Goal: Task Accomplishment & Management: Complete application form

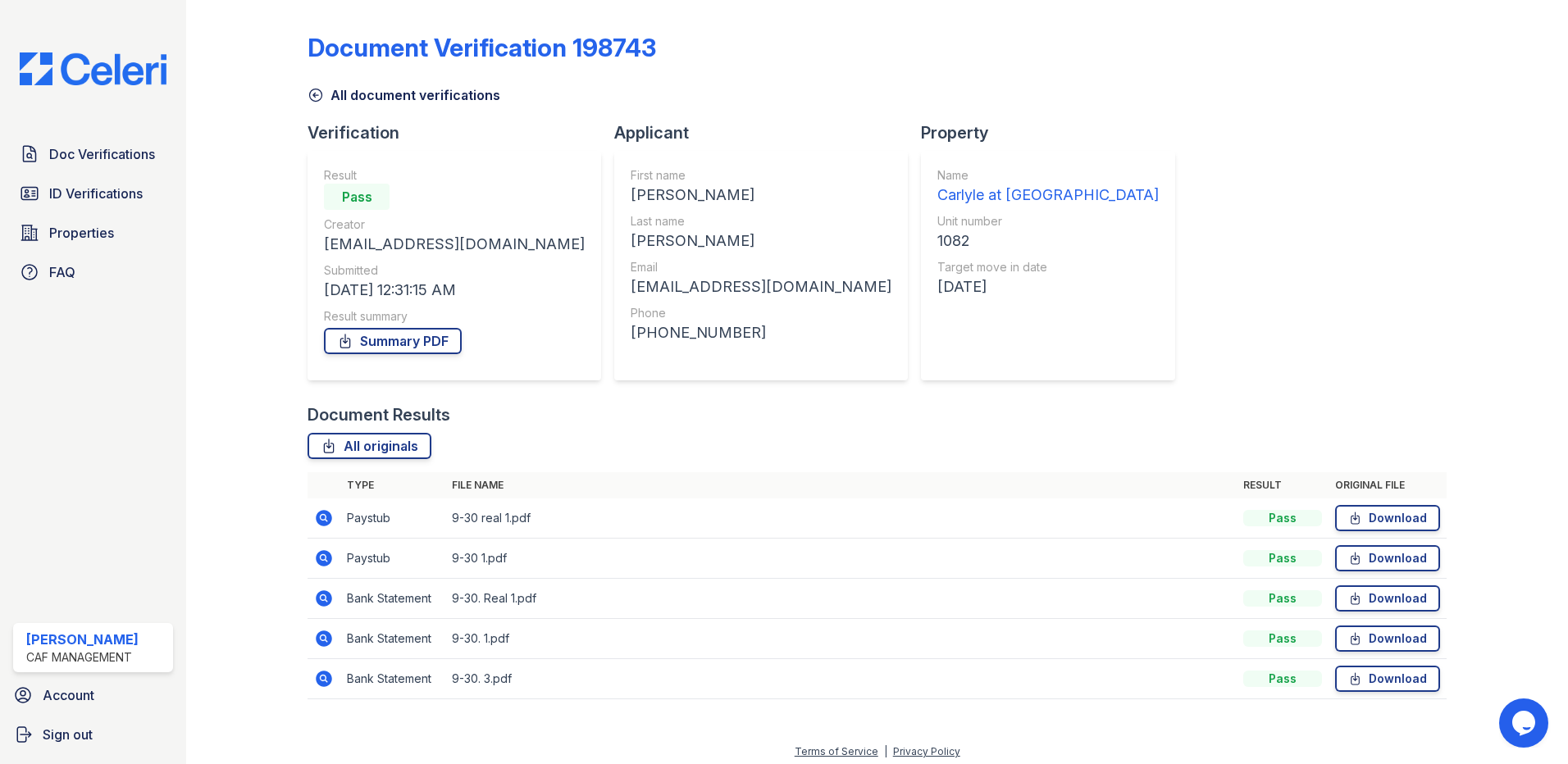
click at [63, 173] on div "Doc Verifications ID Verifications Properties FAQ" at bounding box center [92, 213] width 173 height 151
click at [84, 228] on span "Properties" at bounding box center [81, 233] width 65 height 19
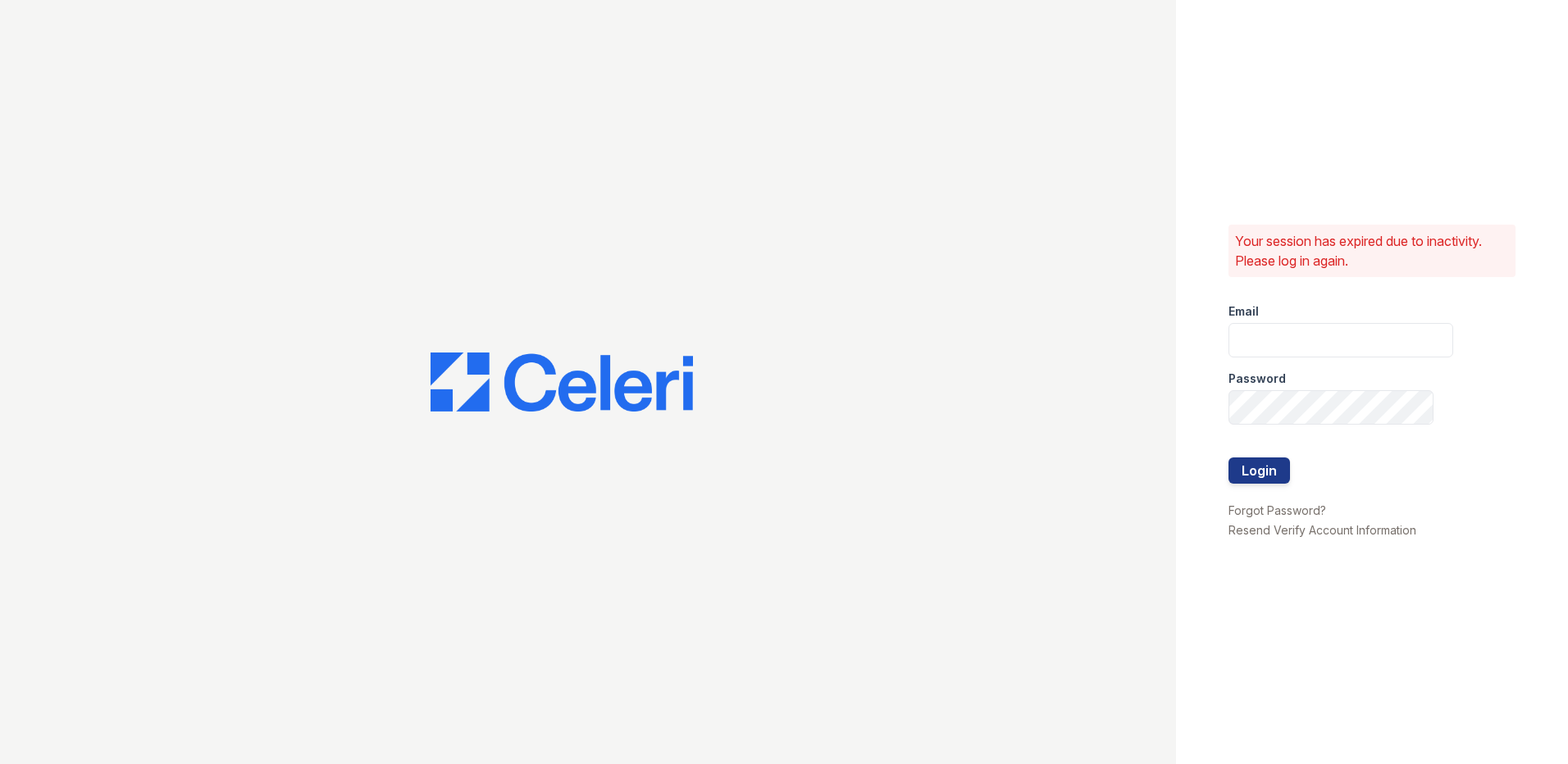
type input "[EMAIL_ADDRESS][DOMAIN_NAME]"
click at [1258, 463] on button "Login" at bounding box center [1259, 471] width 62 height 26
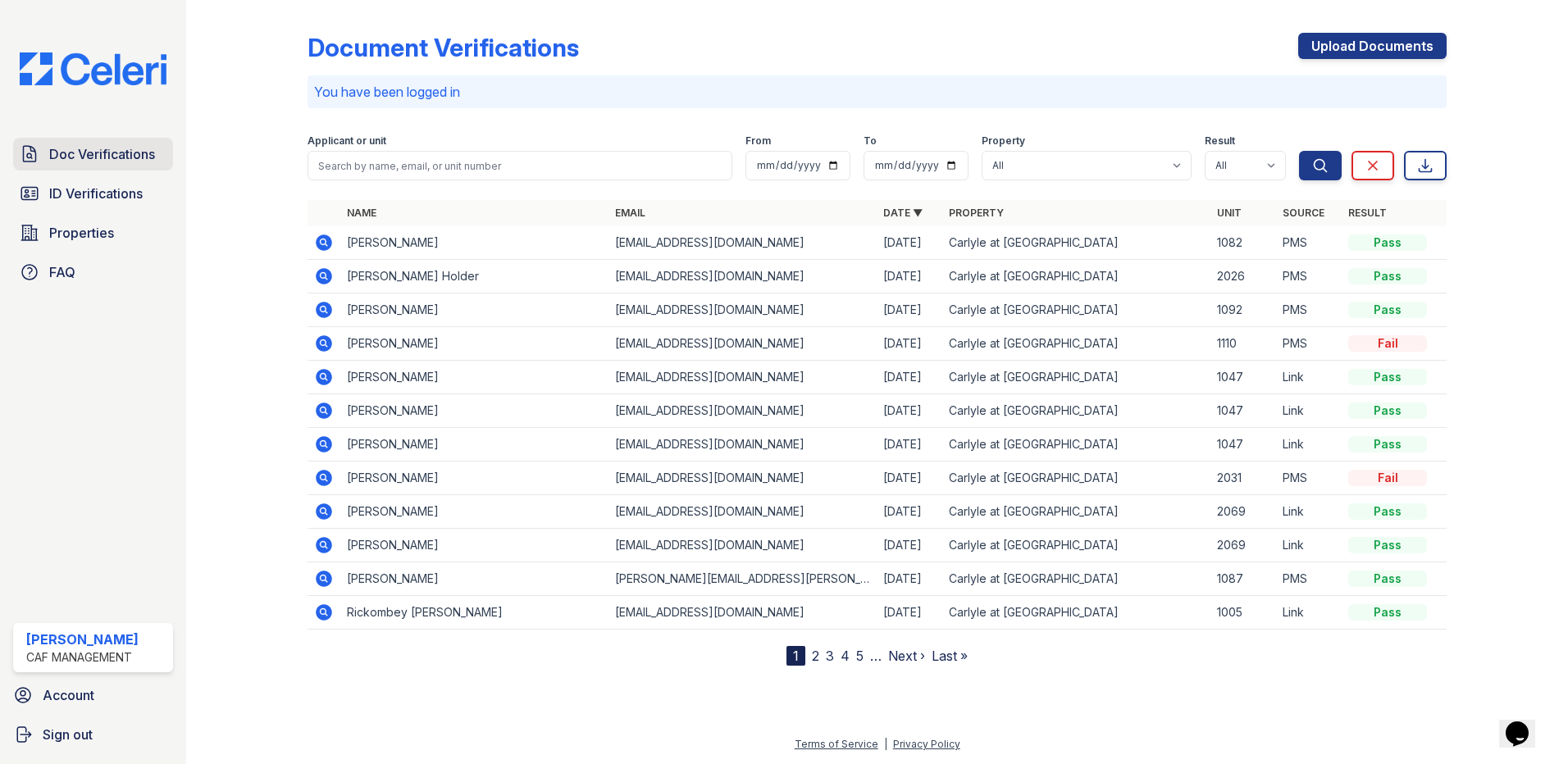
click at [112, 156] on span "Doc Verifications" at bounding box center [102, 153] width 106 height 19
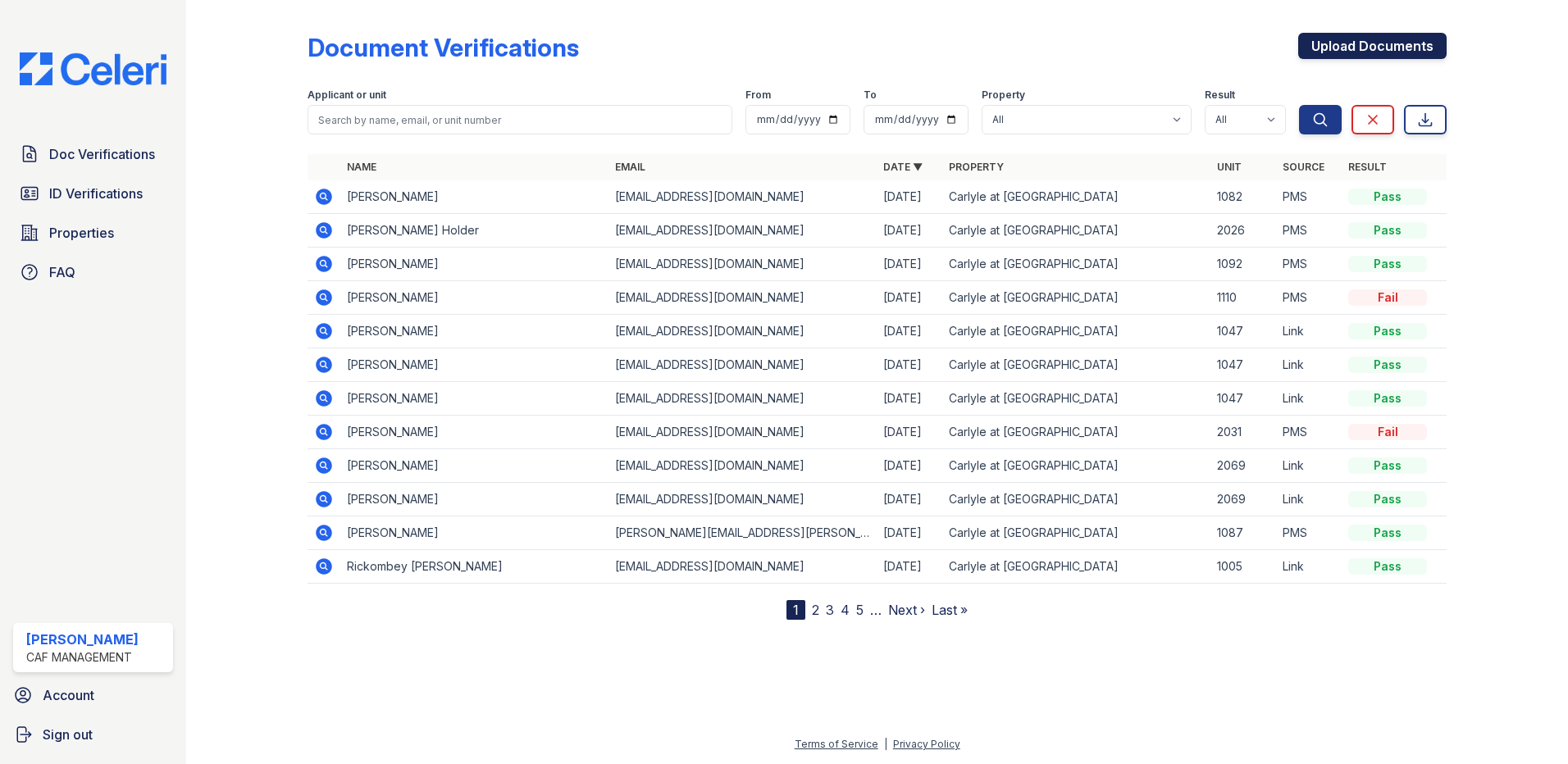
click at [1311, 47] on link "Upload Documents" at bounding box center [1372, 46] width 149 height 26
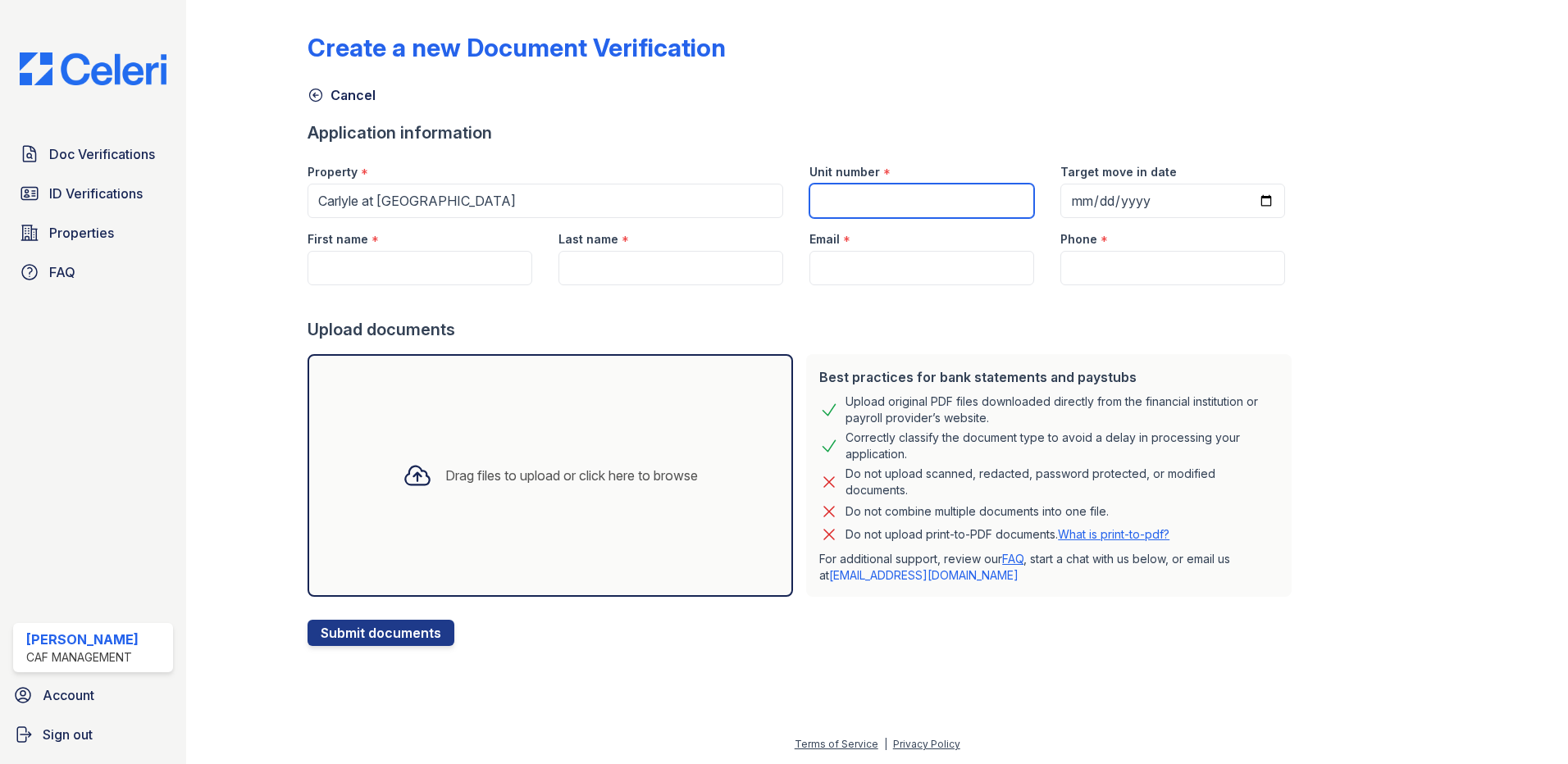
click at [915, 193] on input "Unit number" at bounding box center [921, 200] width 224 height 34
type input "2031"
click at [1079, 195] on input "Target move in date" at bounding box center [1172, 200] width 224 height 34
click at [1077, 199] on input "Target move in date" at bounding box center [1172, 200] width 224 height 34
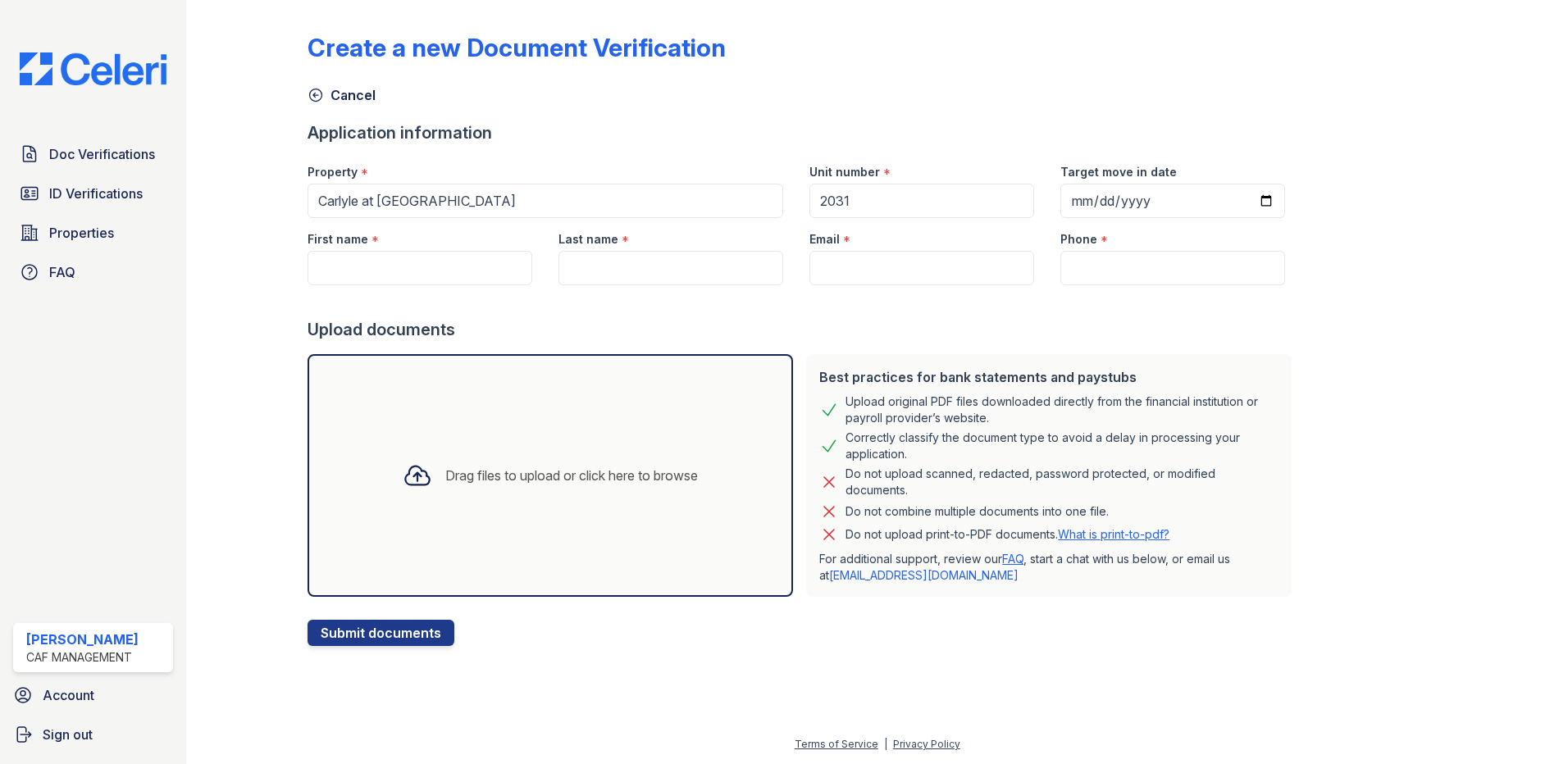
click at [1128, 151] on div "Target move in date" at bounding box center [1172, 168] width 224 height 33
click at [1060, 197] on input "Target move in date" at bounding box center [1172, 200] width 224 height 34
type input "2025-10-10"
click at [470, 257] on input "First name" at bounding box center [419, 268] width 224 height 34
type input "Antanaeza"
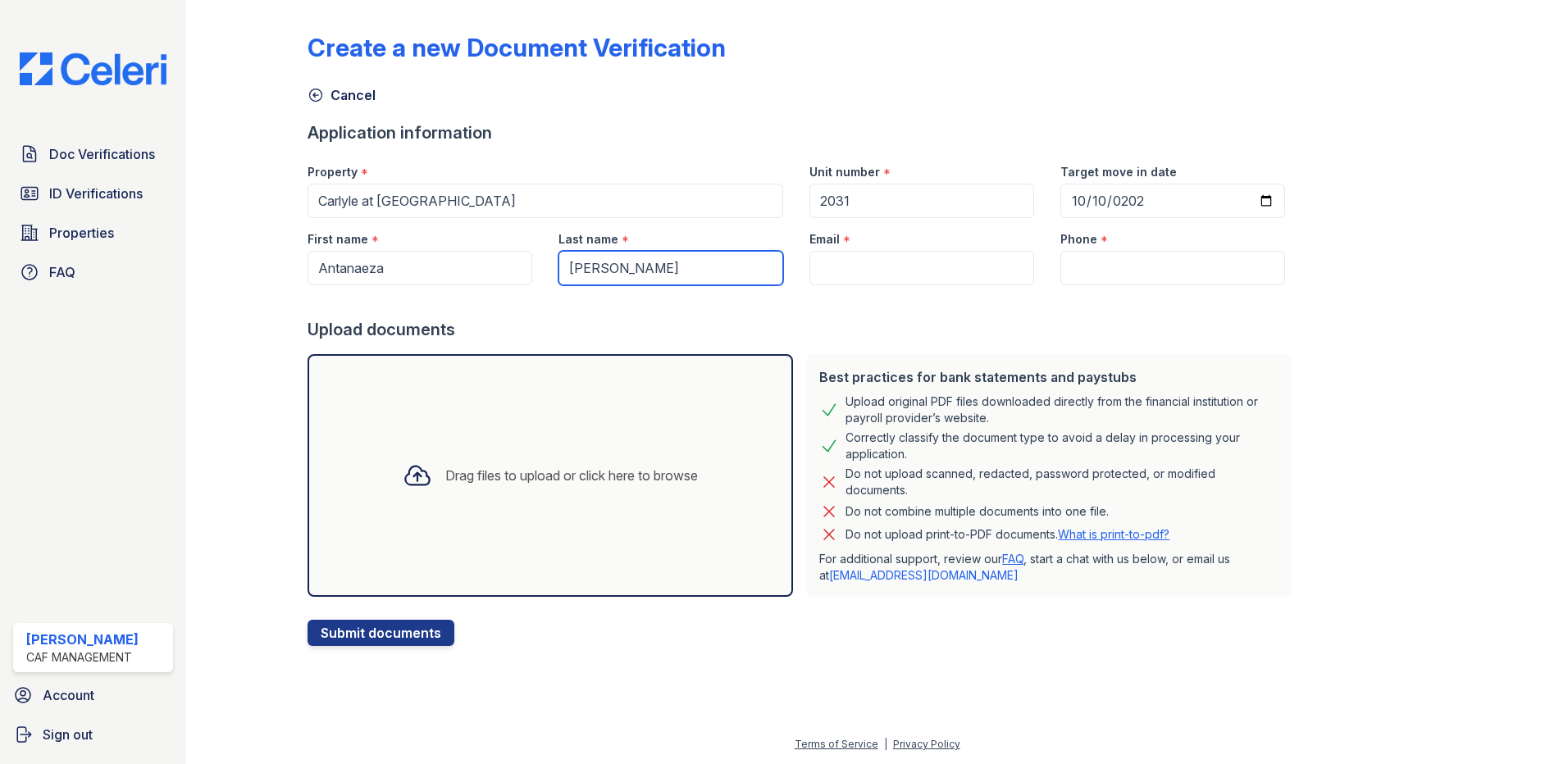
type input "Jacobs"
click at [917, 261] on input "Email" at bounding box center [921, 268] width 224 height 34
paste input "antjac9256@gmail.com"
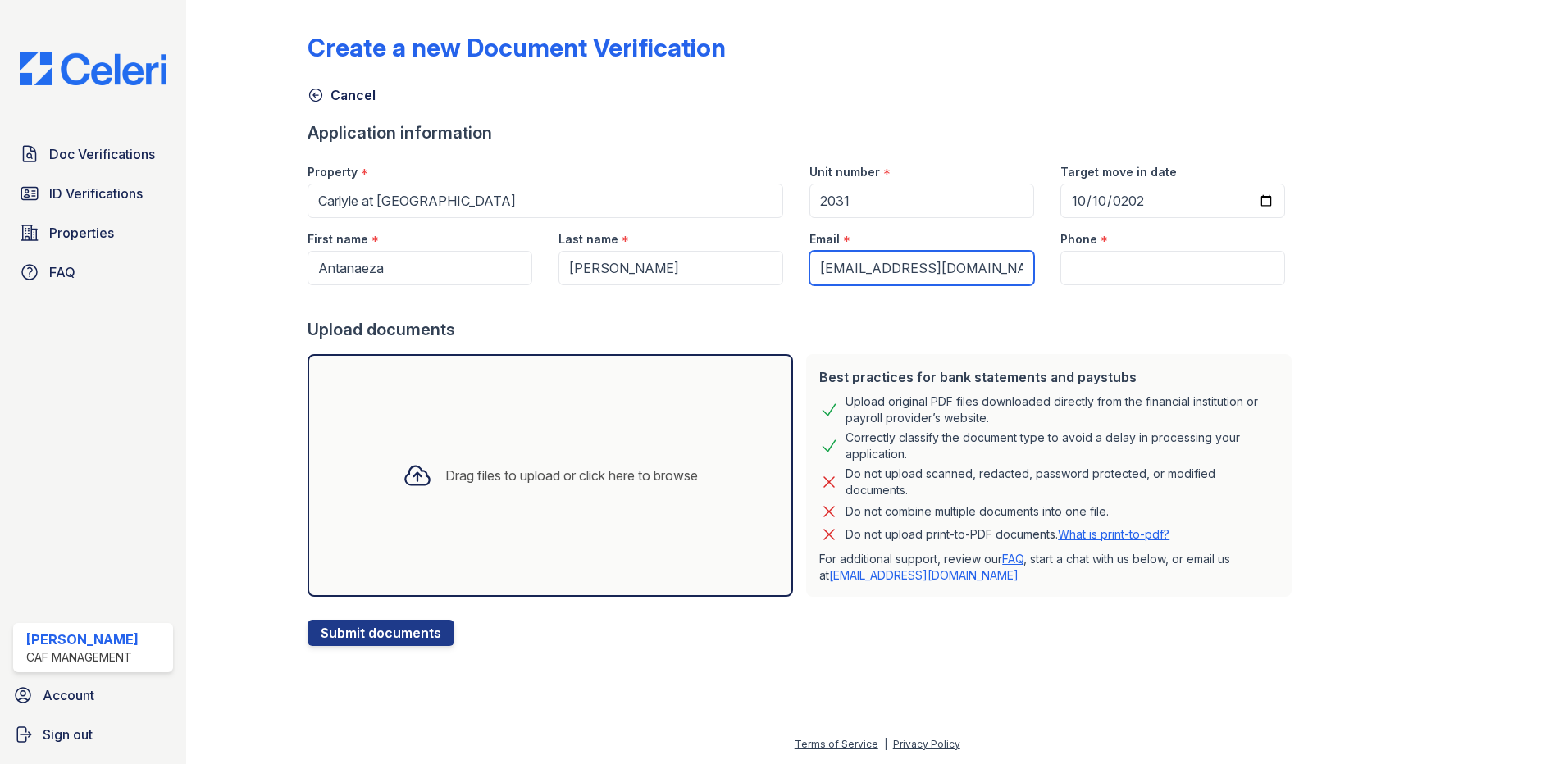
type input "antjac9256@gmail.com"
click at [1073, 276] on input "Phone" at bounding box center [1172, 268] width 224 height 34
click at [1173, 270] on input "Phone" at bounding box center [1172, 268] width 224 height 34
paste input "(602) 559-8902"
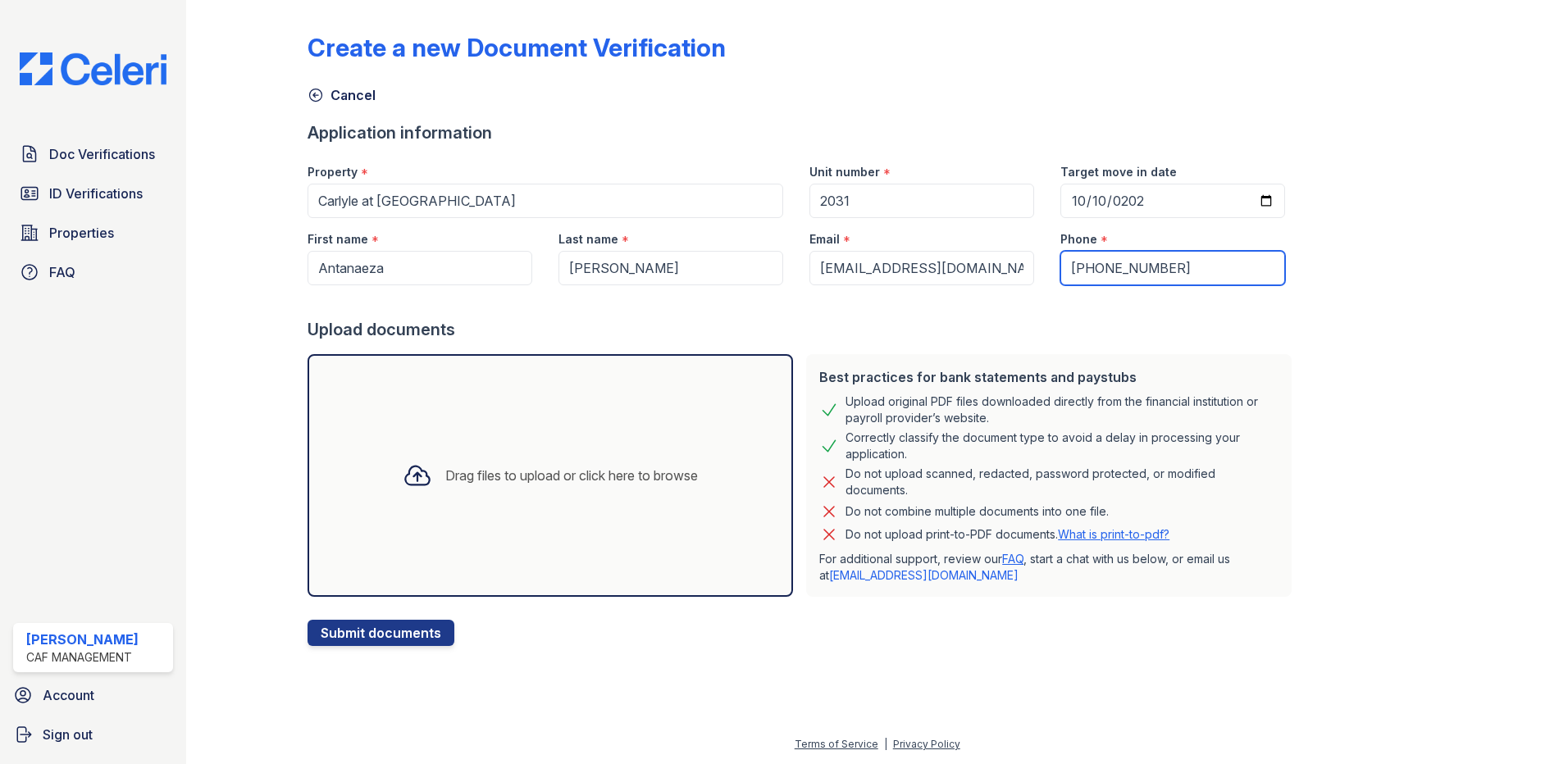
type input "(602) 559-8902"
click at [1163, 326] on div "Upload documents" at bounding box center [802, 329] width 990 height 23
click at [449, 484] on div "Drag files to upload or click here to browse" at bounding box center [572, 475] width 253 height 19
click at [476, 479] on div "Drag files to upload or click here to browse" at bounding box center [572, 475] width 253 height 19
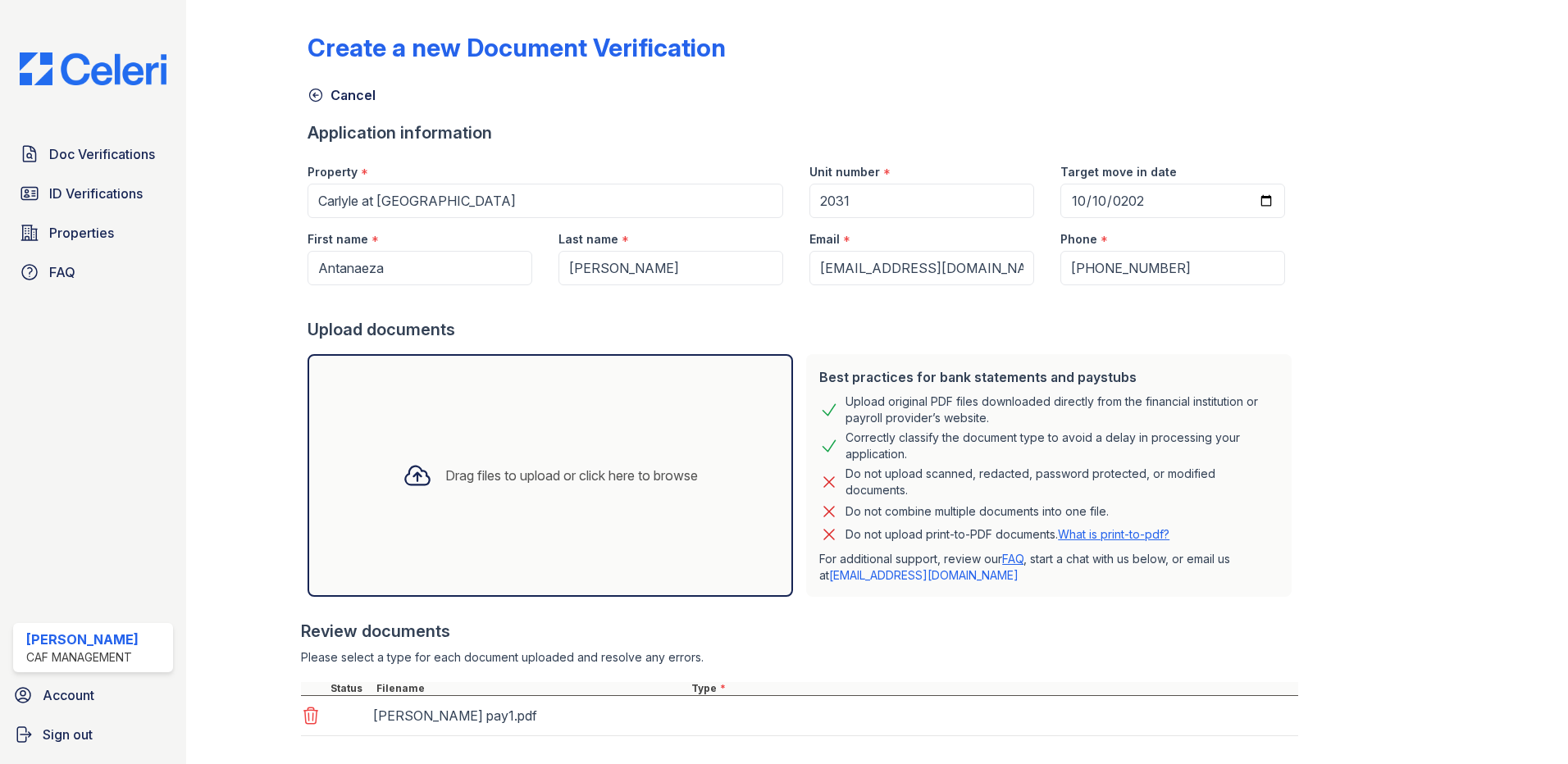
click at [536, 476] on div "Drag files to upload or click here to browse" at bounding box center [572, 475] width 253 height 19
click at [568, 479] on div "Drag files to upload or click here to browse" at bounding box center [572, 475] width 253 height 19
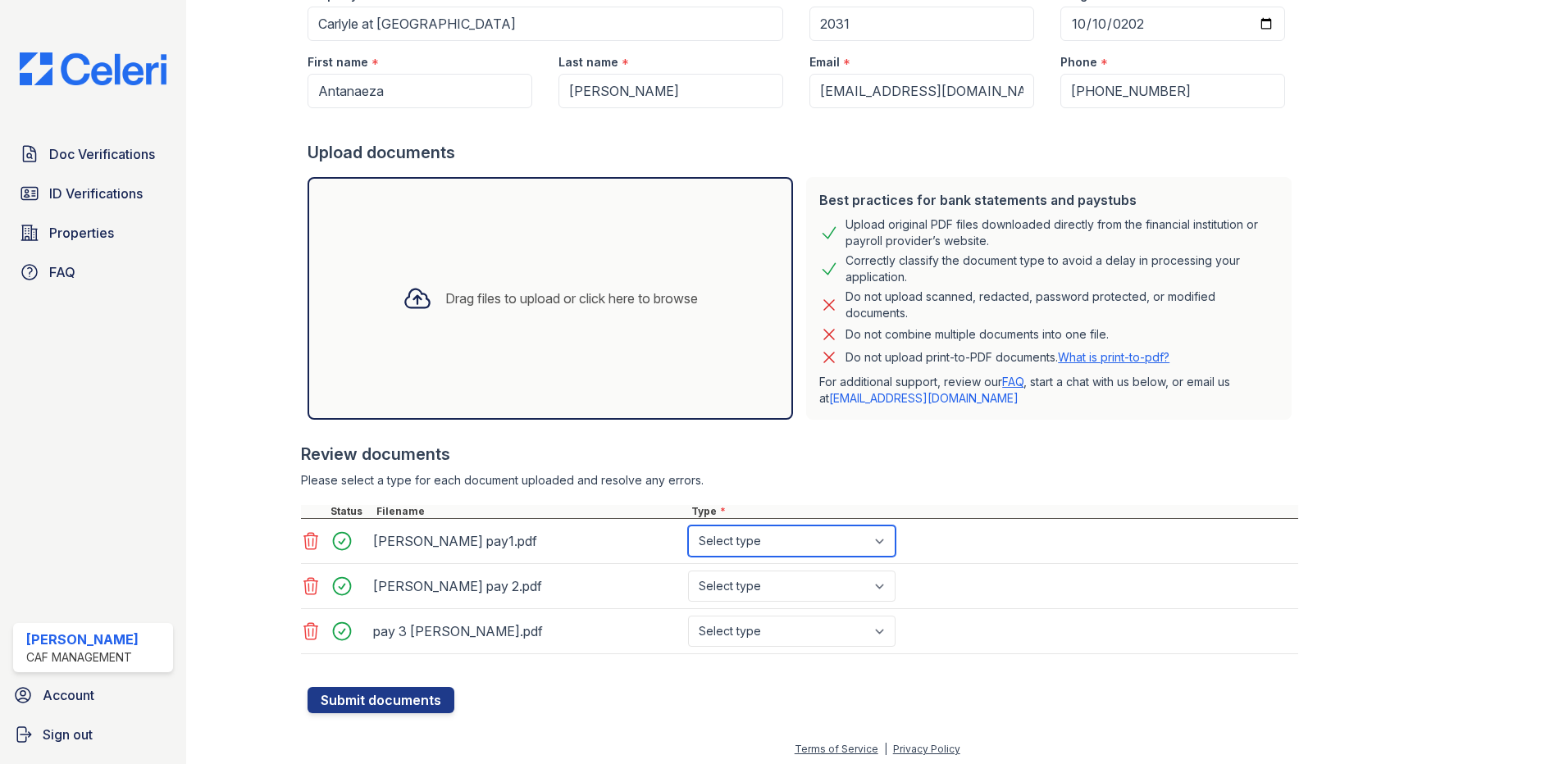
click at [735, 541] on select "Select type Paystub Bank Statement Offer Letter Tax Documents Benefit Award Let…" at bounding box center [792, 542] width 208 height 31
select select "paystub"
click at [688, 526] on select "Select type Paystub Bank Statement Offer Letter Tax Documents Benefit Award Let…" at bounding box center [792, 542] width 208 height 31
click at [747, 579] on select "Select type Paystub Bank Statement Offer Letter Tax Documents Benefit Award Let…" at bounding box center [792, 586] width 208 height 31
click at [688, 570] on select "Select type Paystub Bank Statement Offer Letter Tax Documents Benefit Award Let…" at bounding box center [792, 586] width 208 height 31
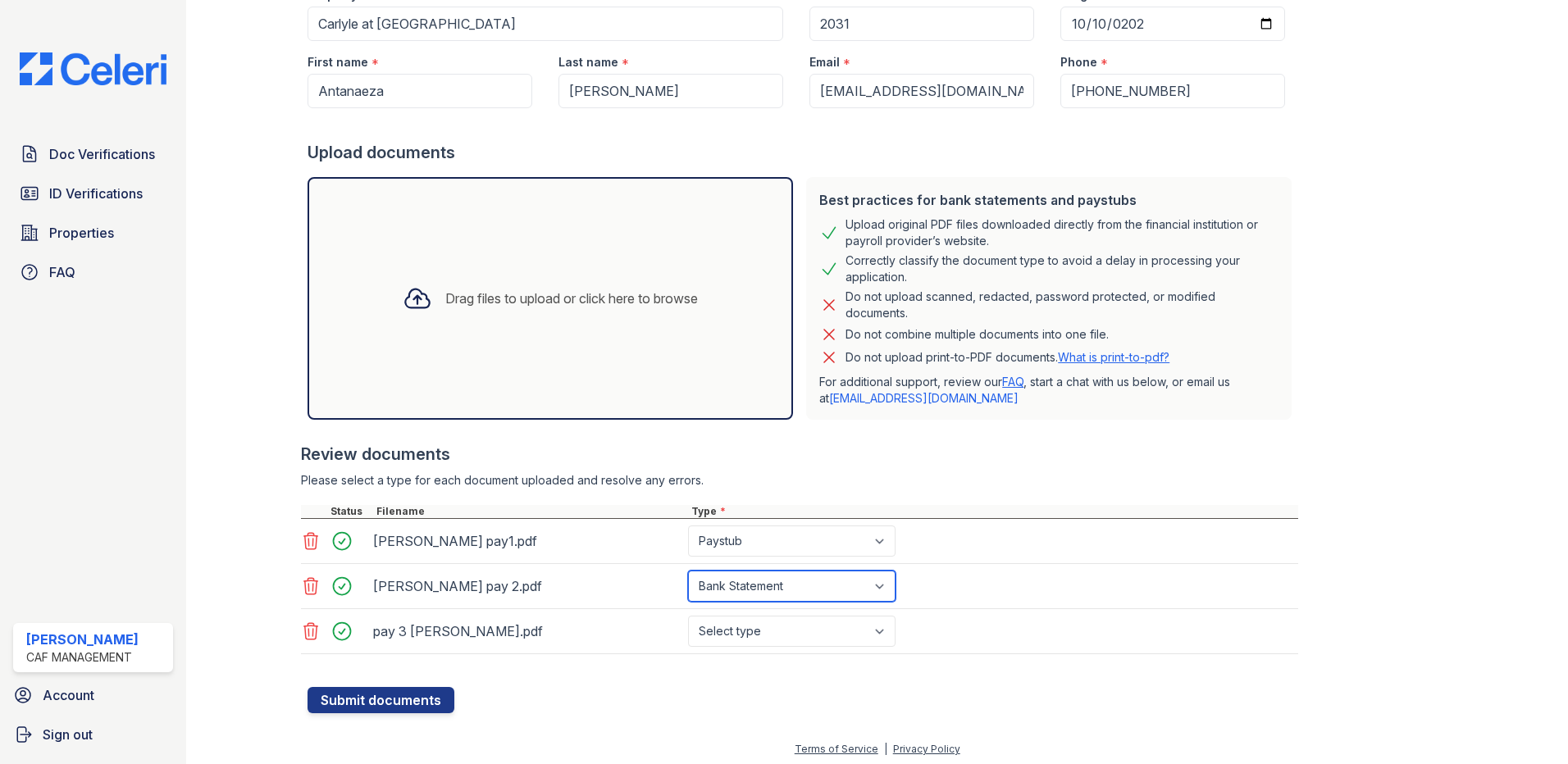
click at [775, 585] on select "Select type Paystub Bank Statement Offer Letter Tax Documents Benefit Award Let…" at bounding box center [792, 586] width 208 height 31
select select "paystub"
click at [688, 570] on select "Select type Paystub Bank Statement Offer Letter Tax Documents Benefit Award Let…" at bounding box center [792, 586] width 208 height 31
click at [765, 622] on select "Select type Paystub Bank Statement Offer Letter Tax Documents Benefit Award Let…" at bounding box center [792, 631] width 208 height 31
select select "paystub"
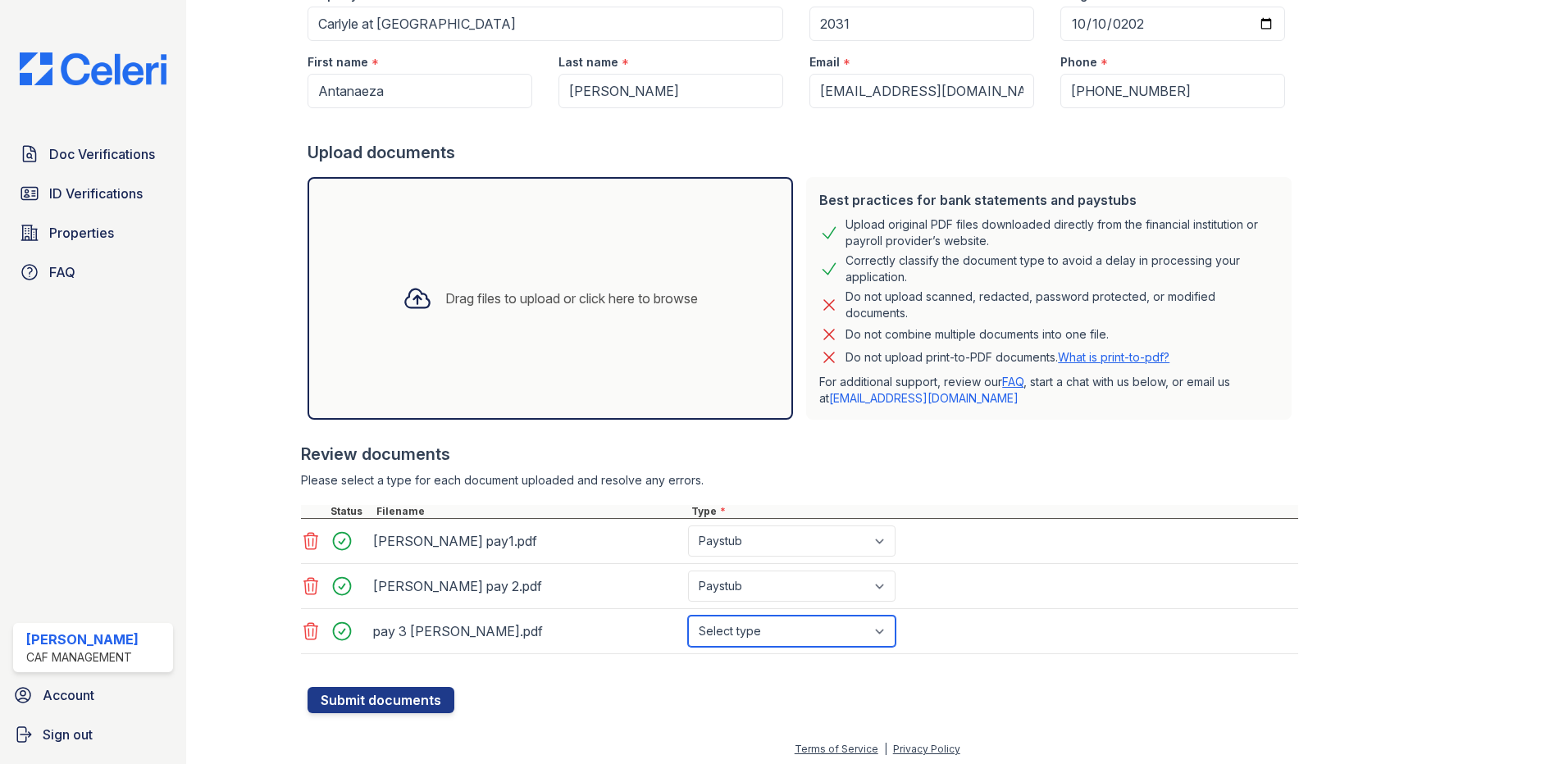
click at [688, 615] on select "Select type Paystub Bank Statement Offer Letter Tax Documents Benefit Award Let…" at bounding box center [792, 631] width 208 height 31
click at [382, 703] on button "Submit documents" at bounding box center [380, 700] width 147 height 26
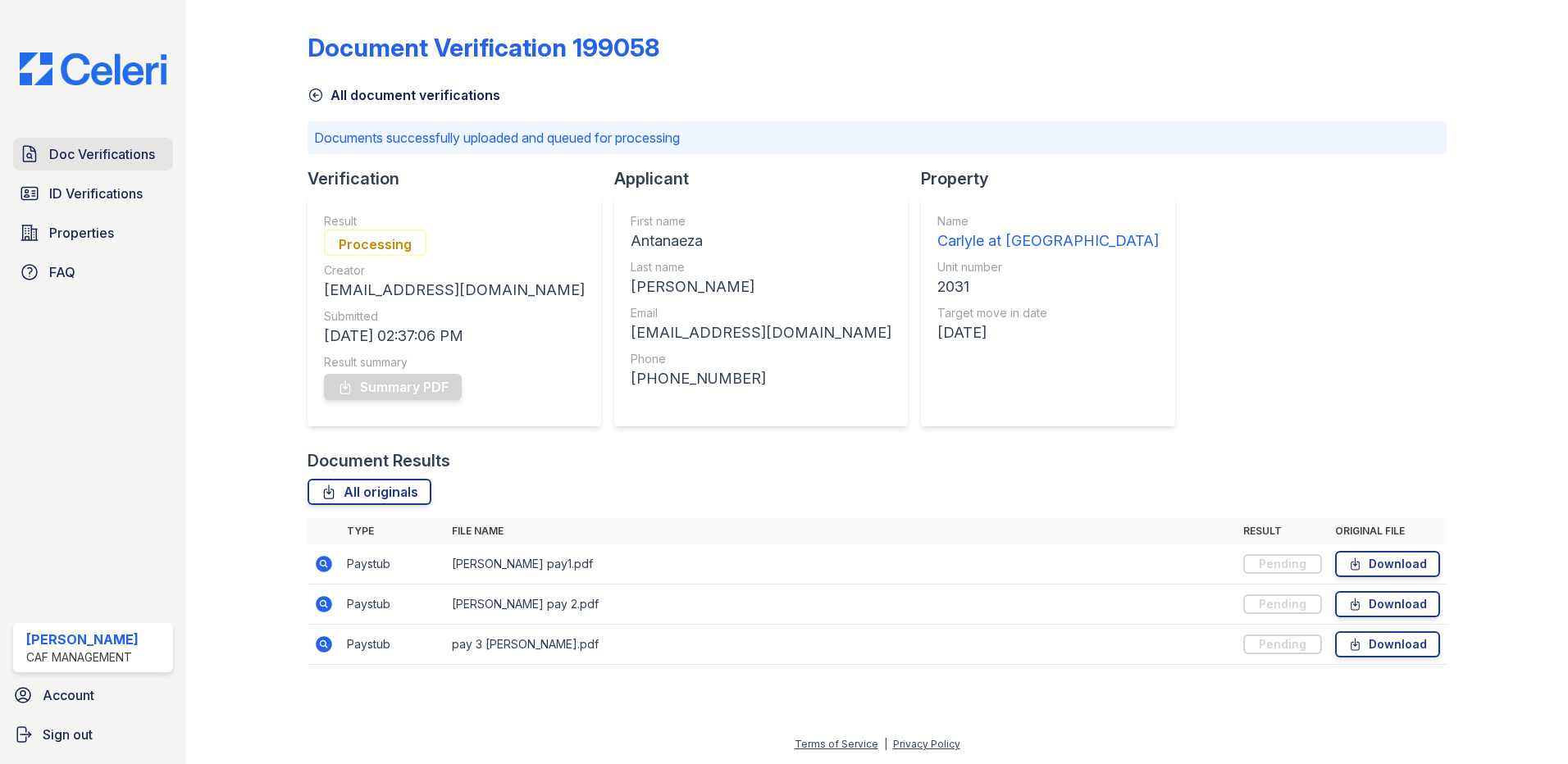
click at [145, 159] on span "Doc Verifications" at bounding box center [102, 153] width 106 height 19
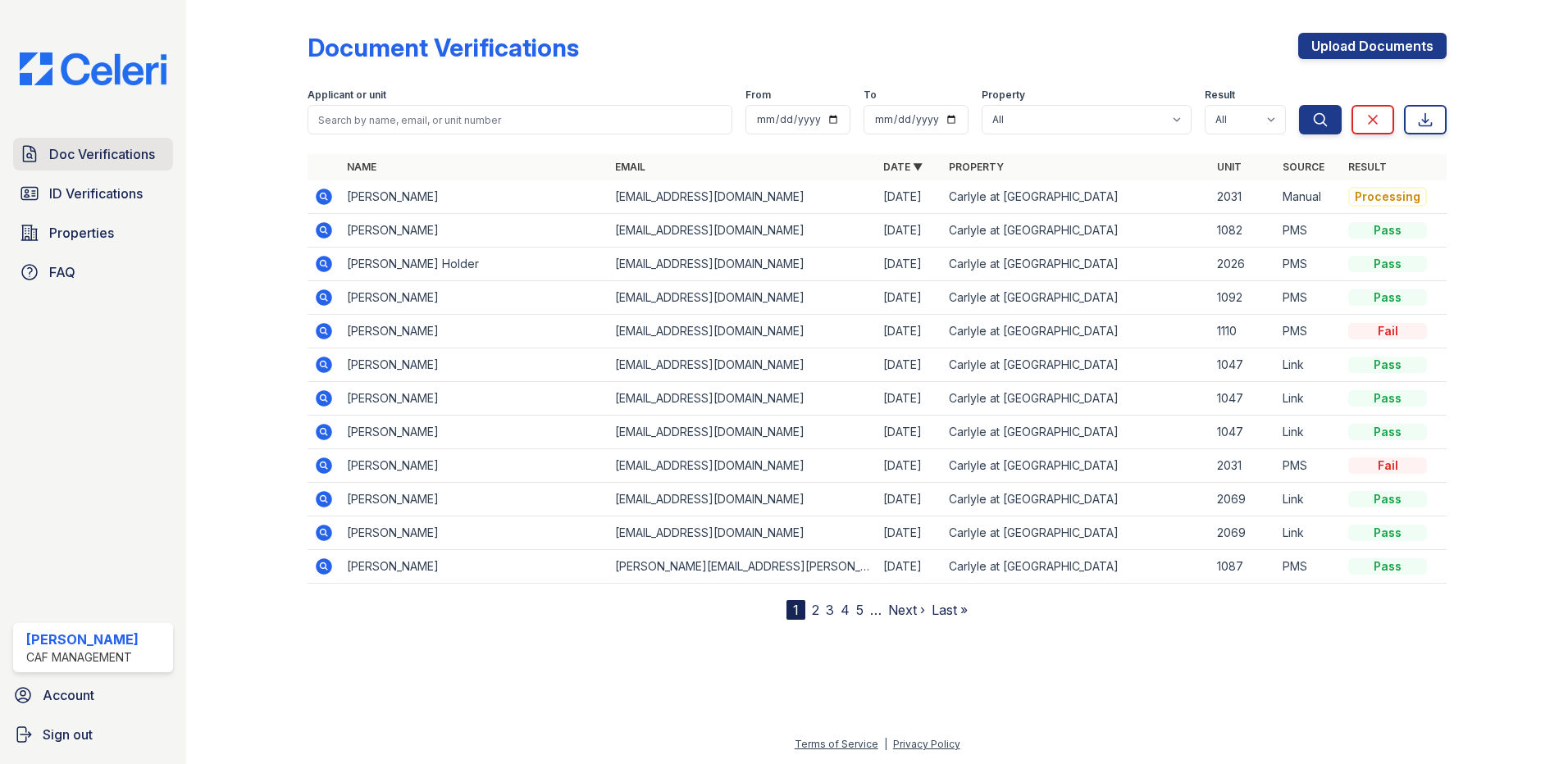
click at [66, 162] on span "Doc Verifications" at bounding box center [102, 153] width 106 height 19
click at [108, 146] on span "Doc Verifications" at bounding box center [102, 153] width 106 height 19
click at [325, 193] on icon at bounding box center [324, 197] width 17 height 17
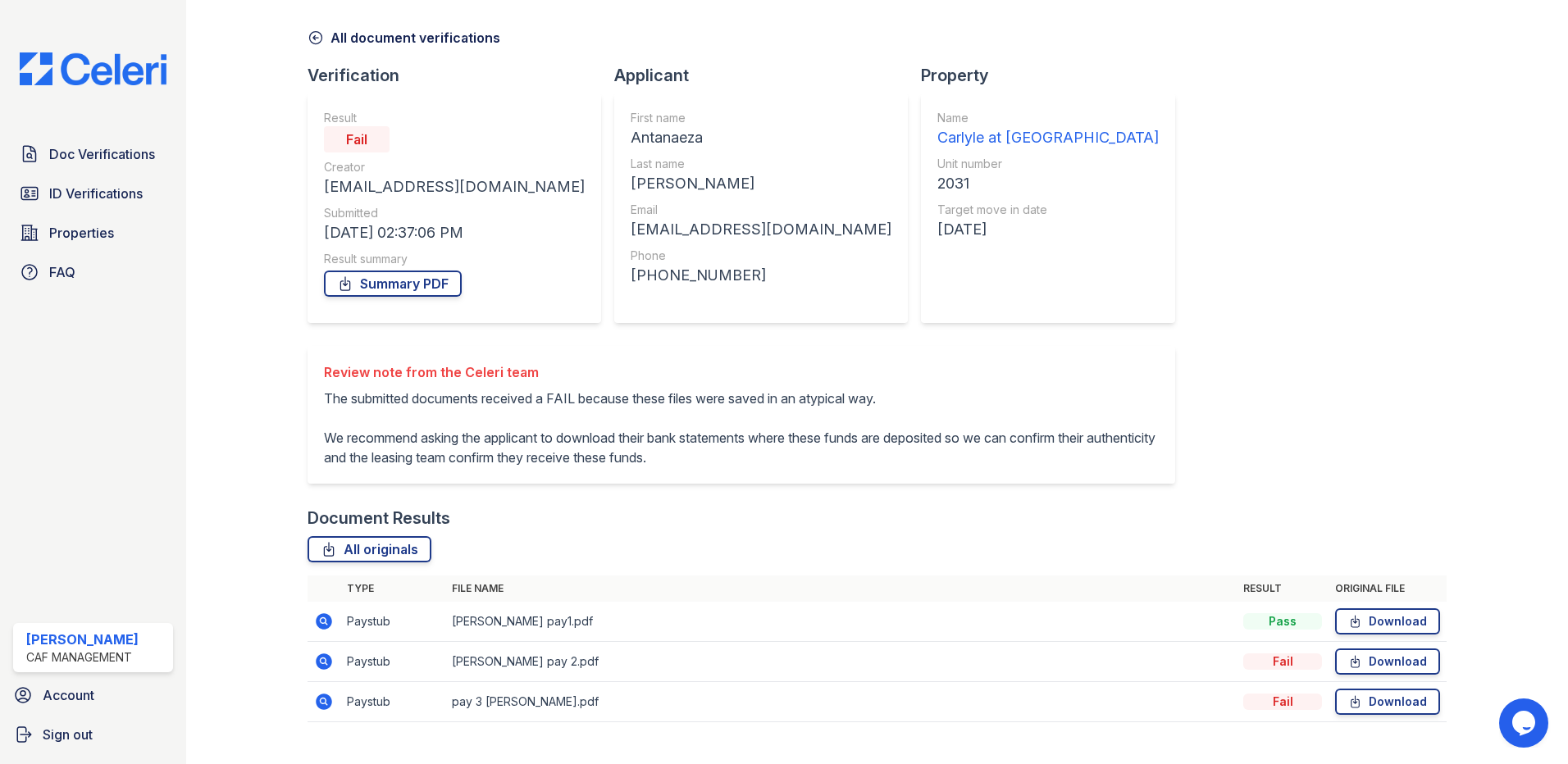
scroll to position [88, 0]
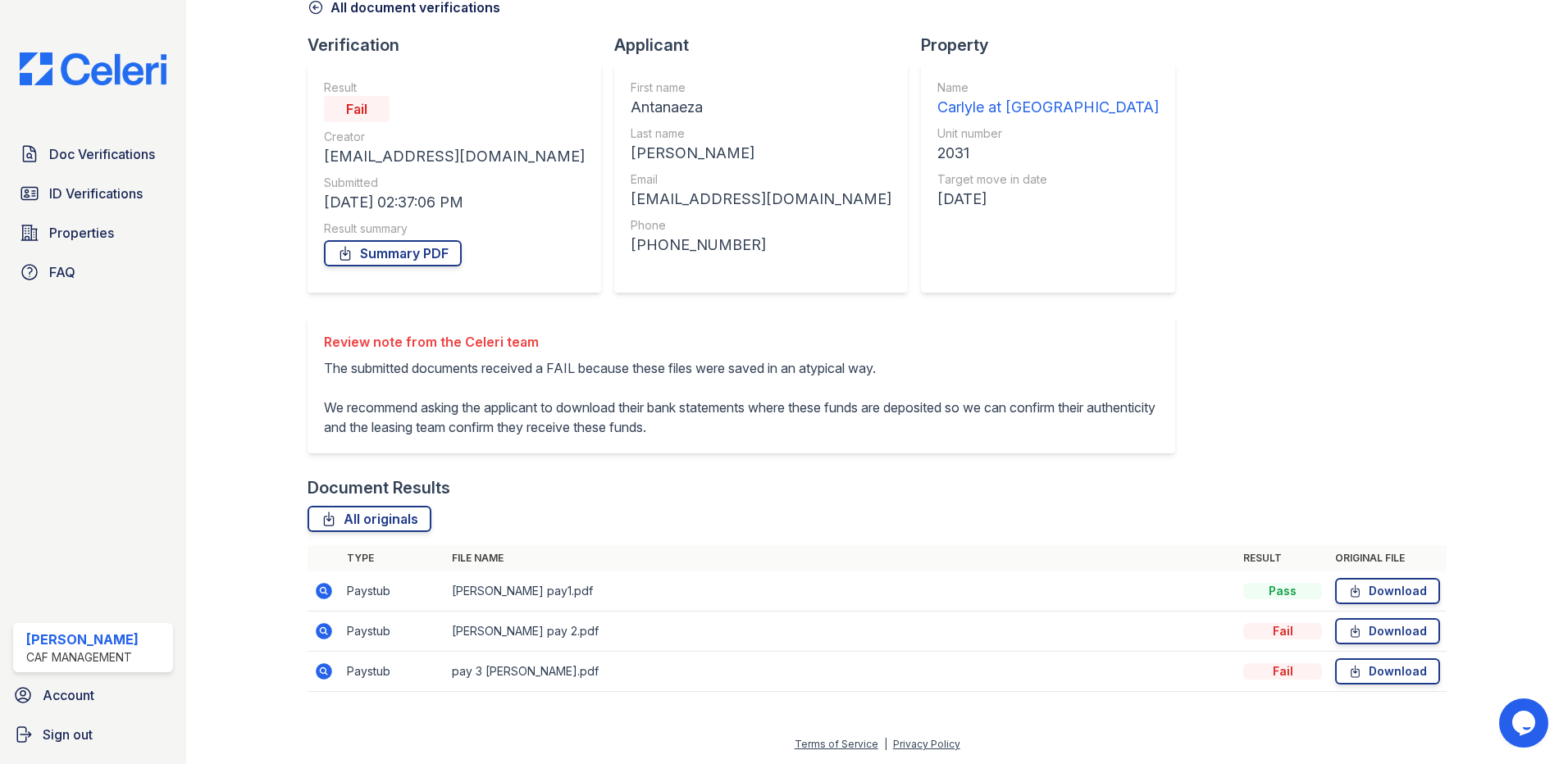
click at [1139, 131] on div "Document Verification 199058 All document verifications Verification Result Fai…" at bounding box center [877, 314] width 1139 height 790
click at [119, 163] on span "Doc Verifications" at bounding box center [102, 153] width 106 height 19
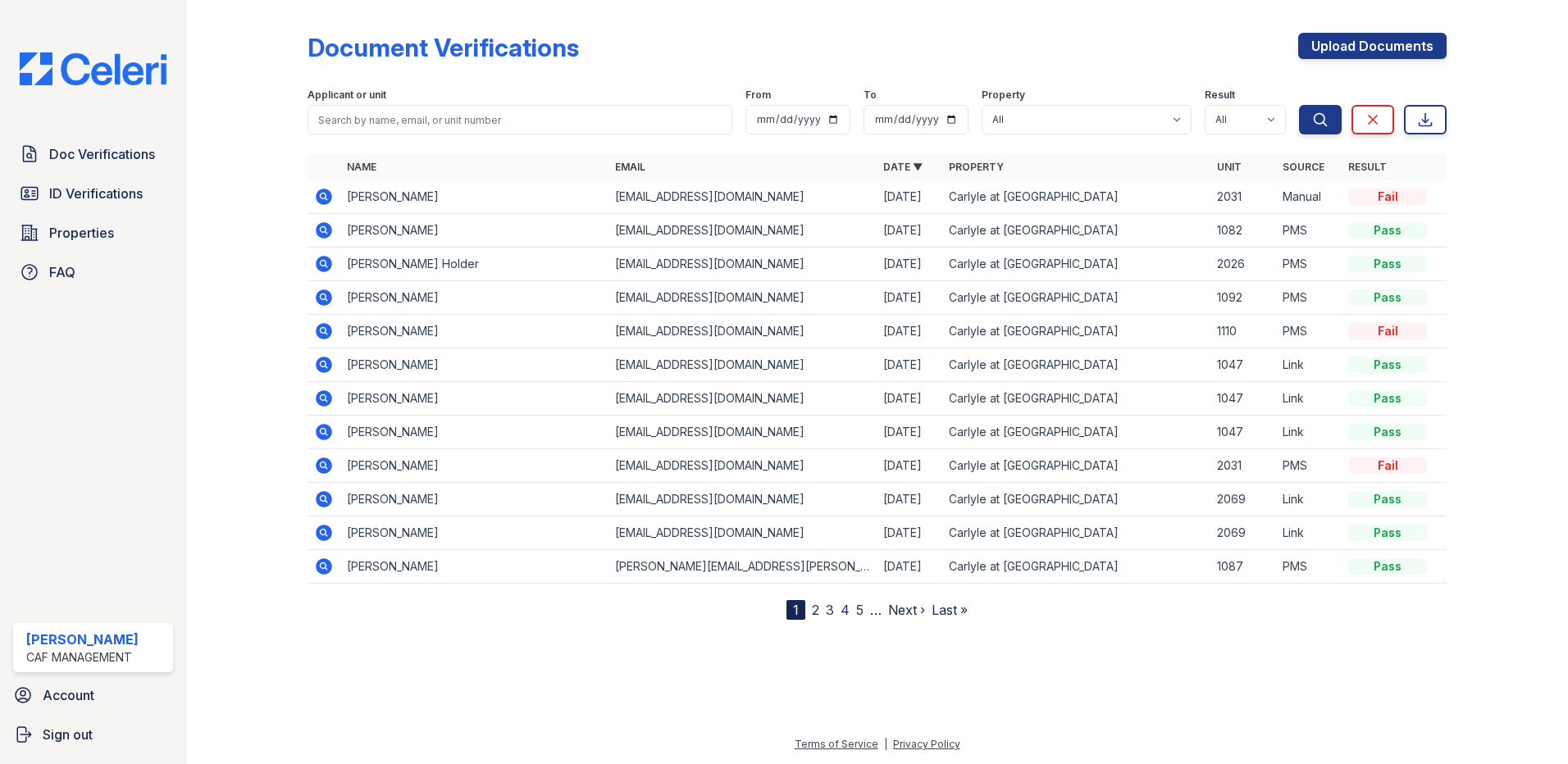
click at [323, 228] on icon at bounding box center [322, 229] width 4 height 4
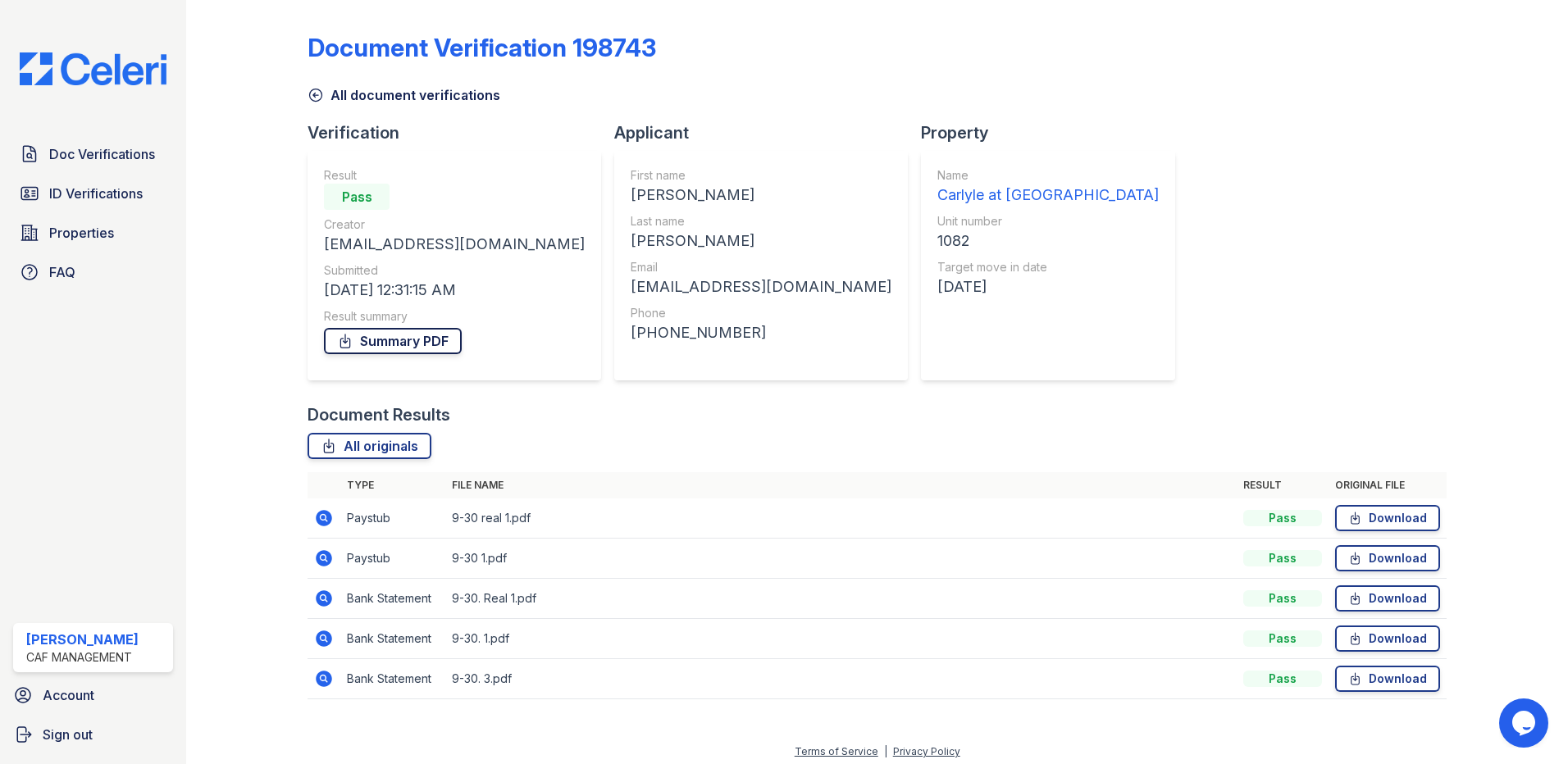
click at [432, 338] on link "Summary PDF" at bounding box center [392, 340] width 138 height 26
click at [150, 147] on span "Doc Verifications" at bounding box center [102, 153] width 106 height 19
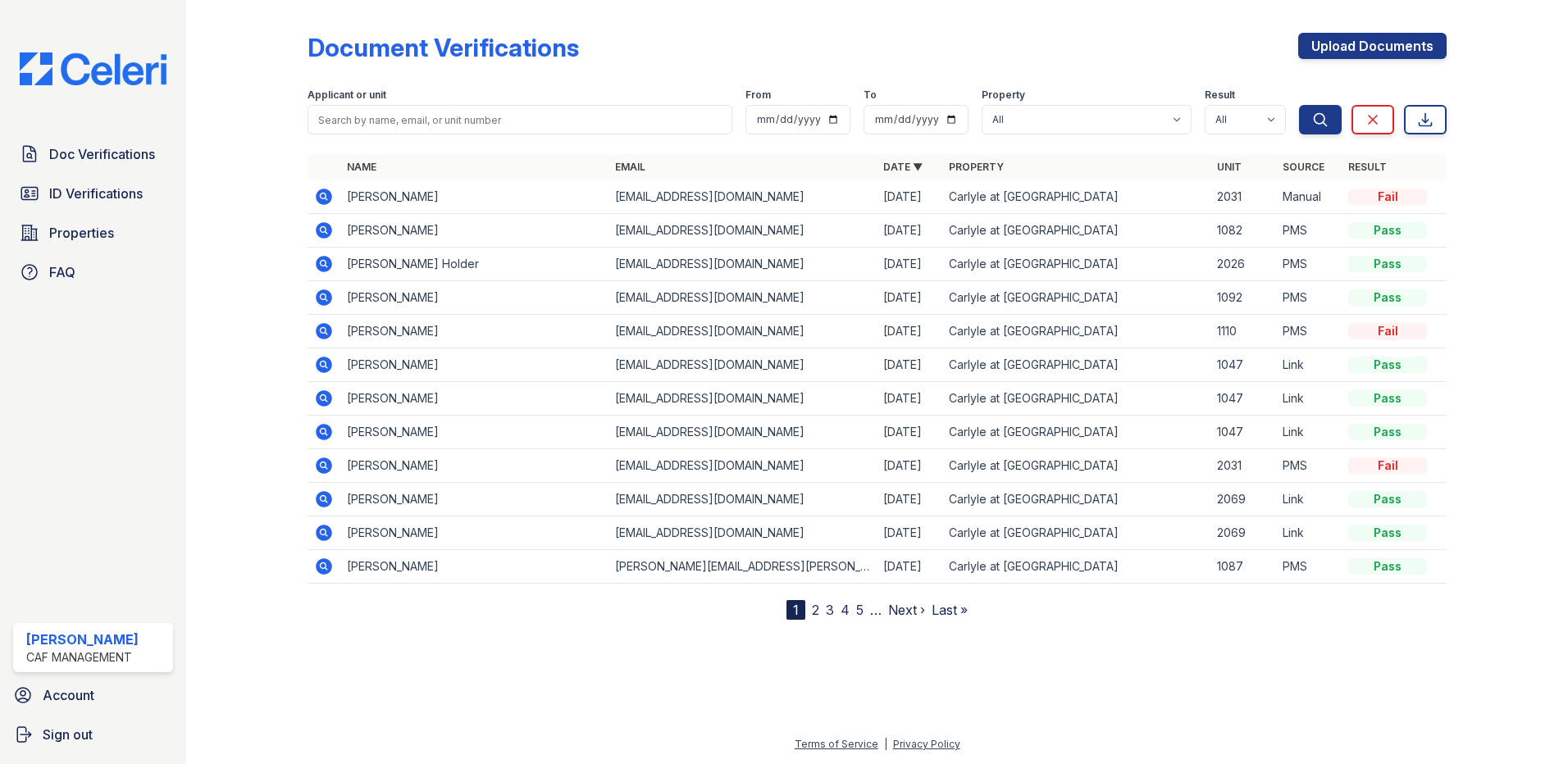
click at [232, 379] on div at bounding box center [259, 313] width 95 height 614
